Goal: Transaction & Acquisition: Purchase product/service

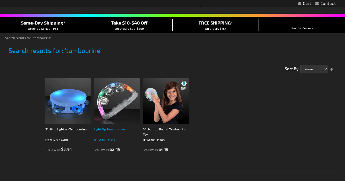
click at [115, 131] on div "Light Up Tambourines" at bounding box center [117, 132] width 46 height 10
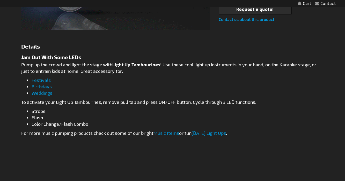
scroll to position [235, 0]
drag, startPoint x: 170, startPoint y: 64, endPoint x: 159, endPoint y: 57, distance: 13.3
click at [159, 57] on div "Jam Out With Some LEDs Pump up the crowd and light the stage with Light Up Tamb…" at bounding box center [172, 166] width 303 height 225
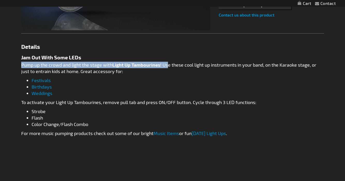
scroll to position [0, 0]
click at [159, 57] on h2 "Jam Out With Some LEDs" at bounding box center [172, 57] width 303 height 6
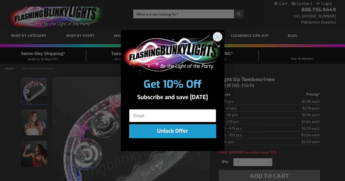
click at [218, 35] on circle "Close dialog" at bounding box center [217, 37] width 9 height 9
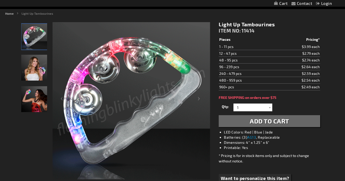
scroll to position [63, 0]
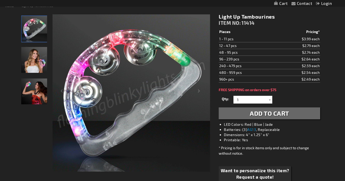
click at [36, 86] on img "Female displaying LED Light Up Tambourines" at bounding box center [34, 92] width 26 height 26
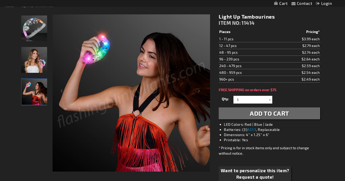
click at [29, 32] on img "LED Light Up Tambourines" at bounding box center [34, 29] width 26 height 26
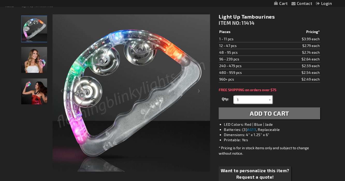
click at [248, 99] on input "1" at bounding box center [253, 100] width 37 height 8
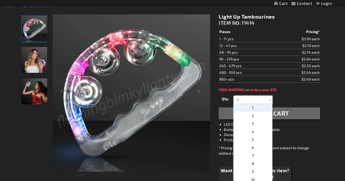
drag, startPoint x: 240, startPoint y: 99, endPoint x: 228, endPoint y: 99, distance: 12.4
click at [228, 99] on div "Qty 1 2 3 4 5 6 7 8 9 10 11 12 24 36 48 60 72 84 96 108 120 132 144 156 168" at bounding box center [268, 100] width 101 height 10
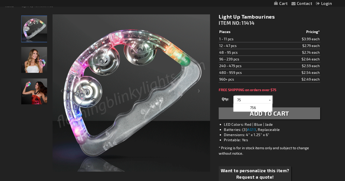
type input "75"
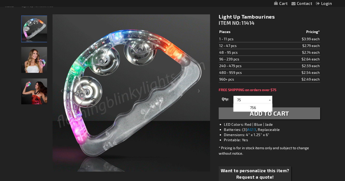
click at [227, 116] on button "Add to Cart" at bounding box center [268, 114] width 101 height 12
